Goal: Information Seeking & Learning: Learn about a topic

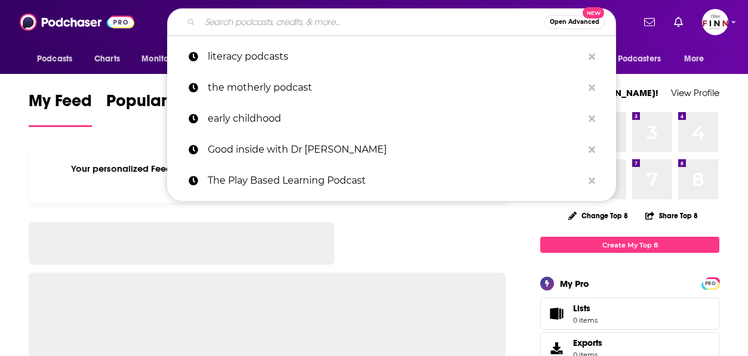
click at [330, 27] on input "Search podcasts, credits, & more..." at bounding box center [372, 22] width 344 height 19
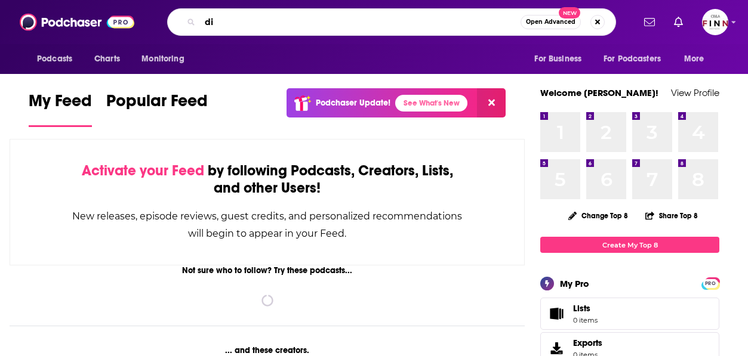
type input "d"
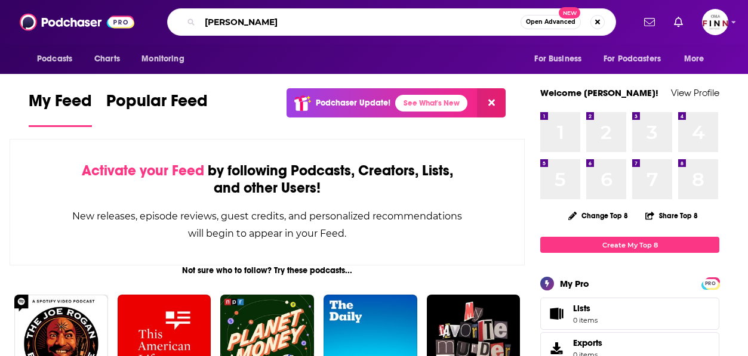
type input "[PERSON_NAME]"
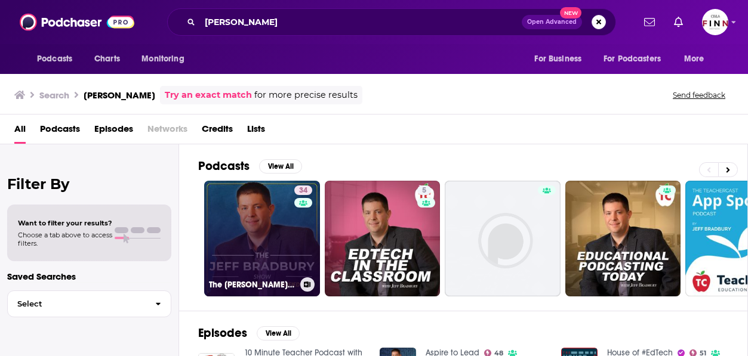
click at [223, 220] on link "34 The [PERSON_NAME] Show" at bounding box center [262, 239] width 116 height 116
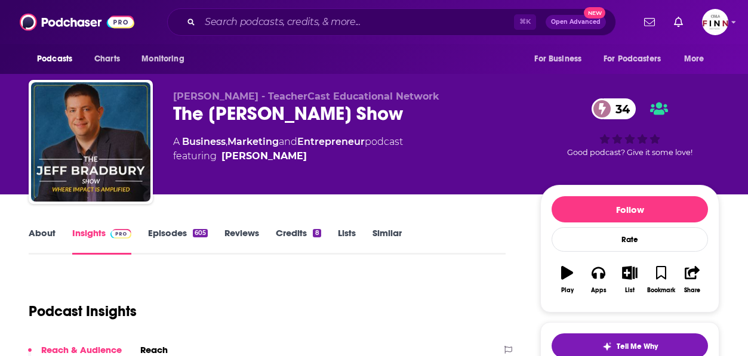
click at [56, 227] on link "About" at bounding box center [42, 240] width 27 height 27
